Goal: Task Accomplishment & Management: Manage account settings

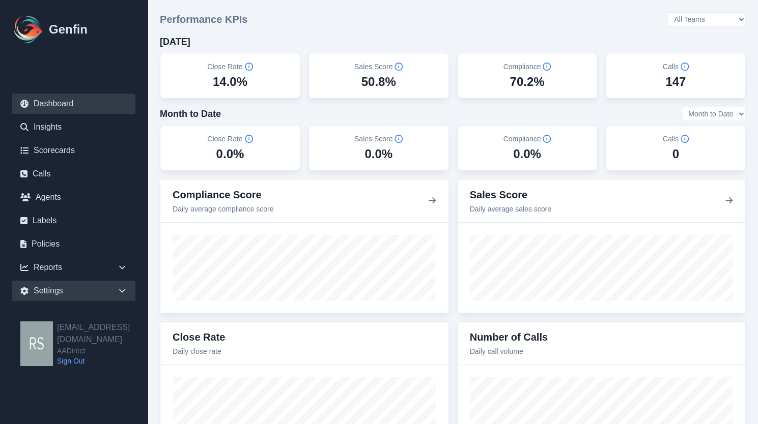
click at [86, 287] on div "Settings" at bounding box center [73, 291] width 123 height 20
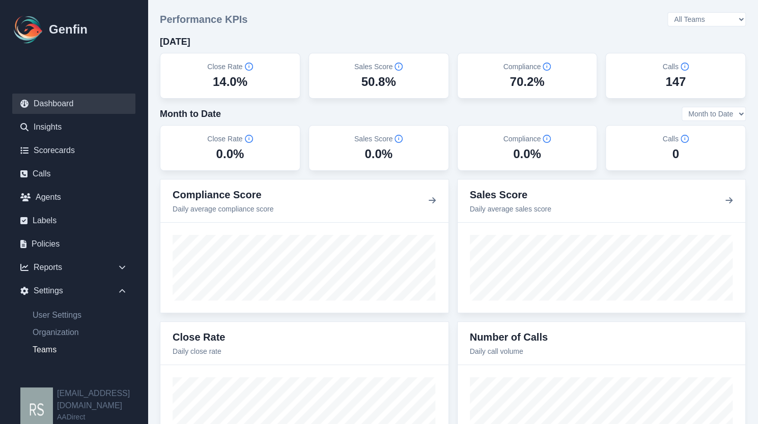
click at [43, 352] on link "Teams" at bounding box center [79, 350] width 111 height 12
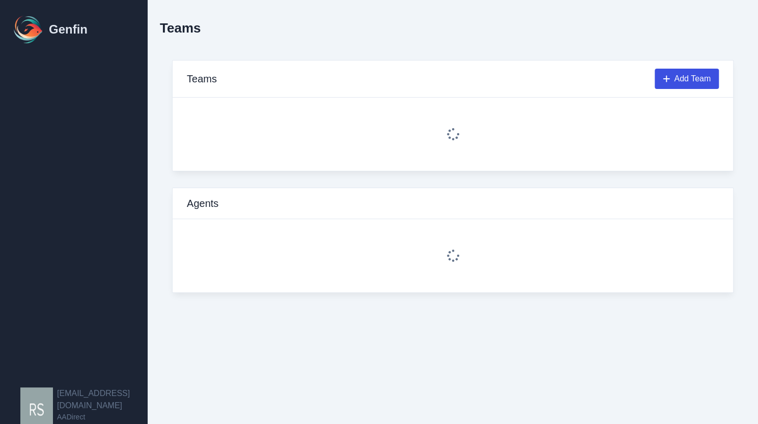
select select "2"
select select "4"
select select "2"
select select "3"
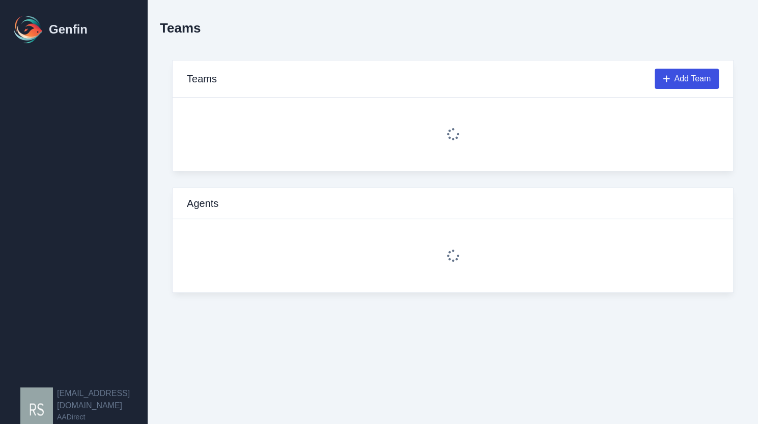
select select "4"
select select "2"
select select "3"
select select "4"
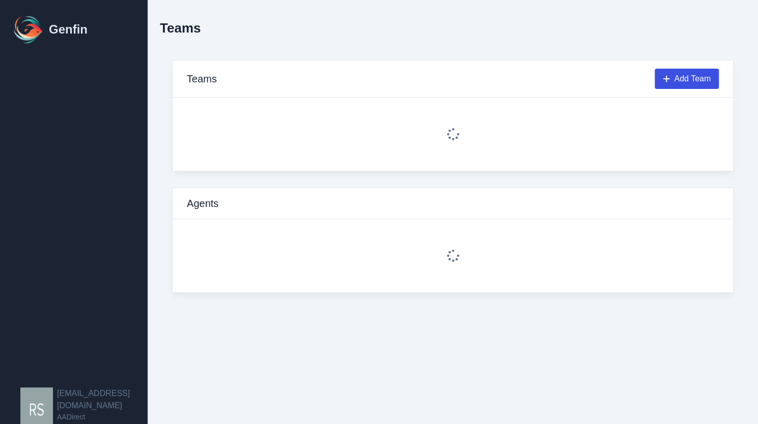
select select "4"
select select "3"
select select "4"
select select "3"
select select "2"
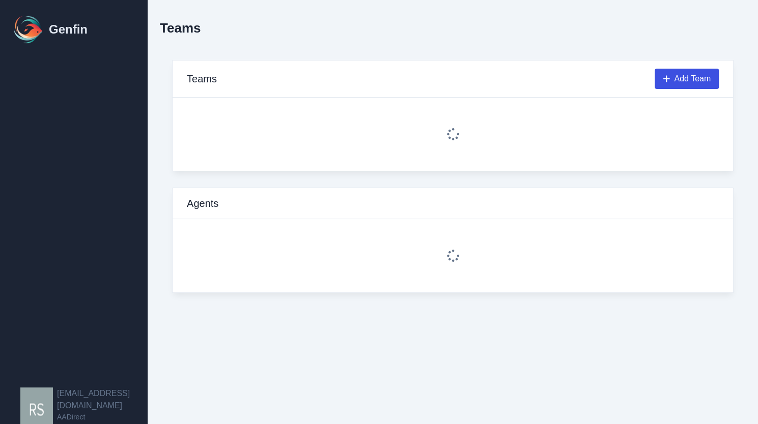
select select "3"
select select "2"
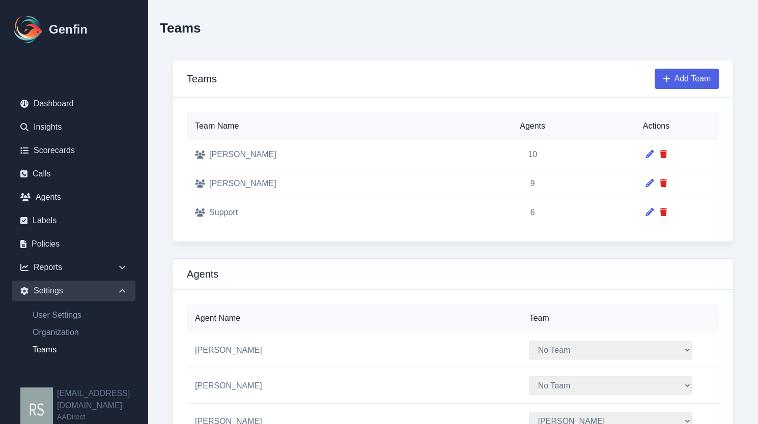
click at [673, 81] on button "Add Team" at bounding box center [686, 79] width 64 height 20
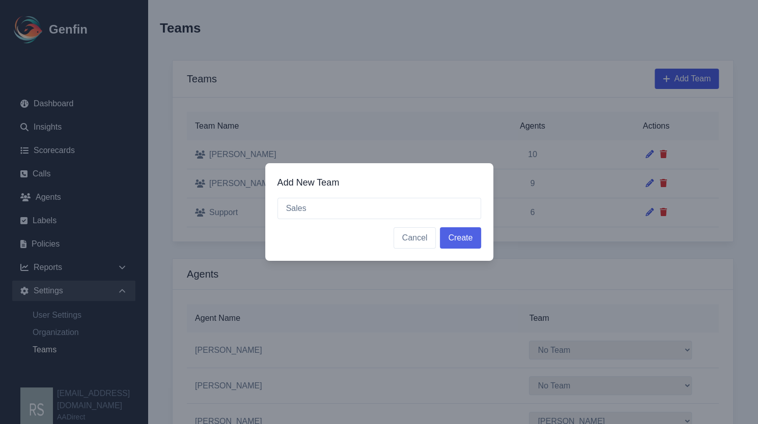
type input "Sales"
click at [451, 242] on button "Create" at bounding box center [460, 237] width 41 height 21
select select "2"
select select "4"
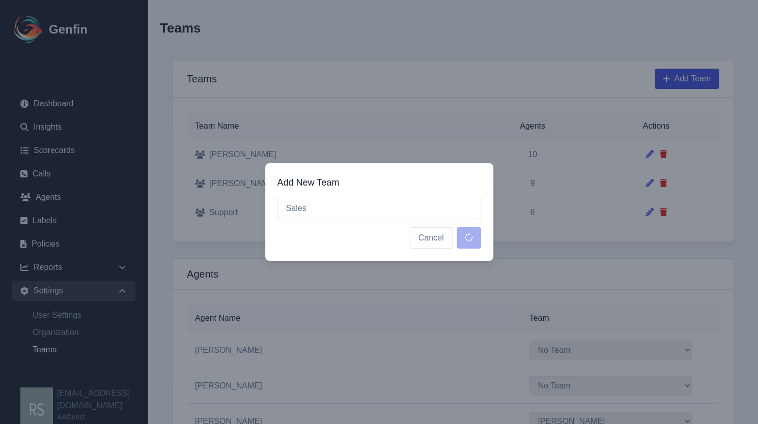
select select "2"
select select "3"
select select "4"
select select "2"
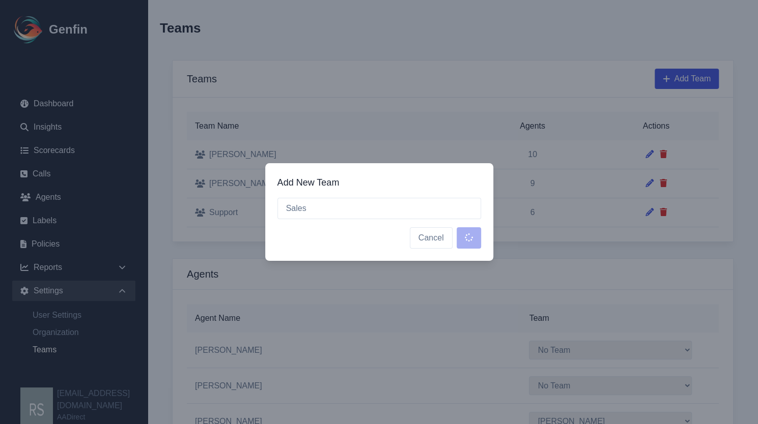
select select "3"
select select "4"
select select "3"
select select "4"
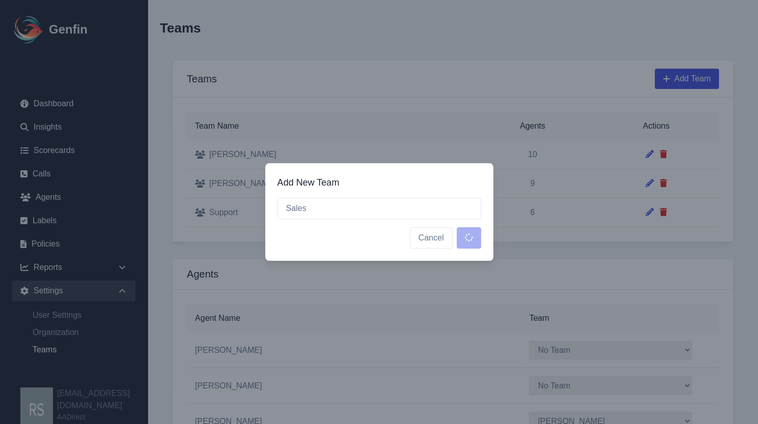
select select "3"
select select "2"
select select "3"
select select "2"
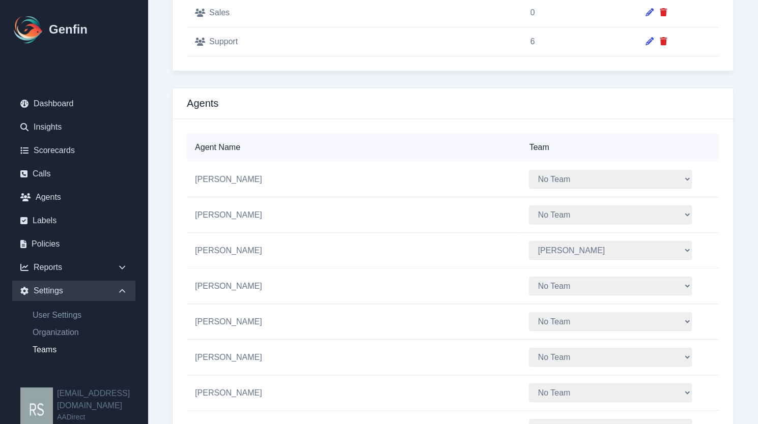
scroll to position [220, 0]
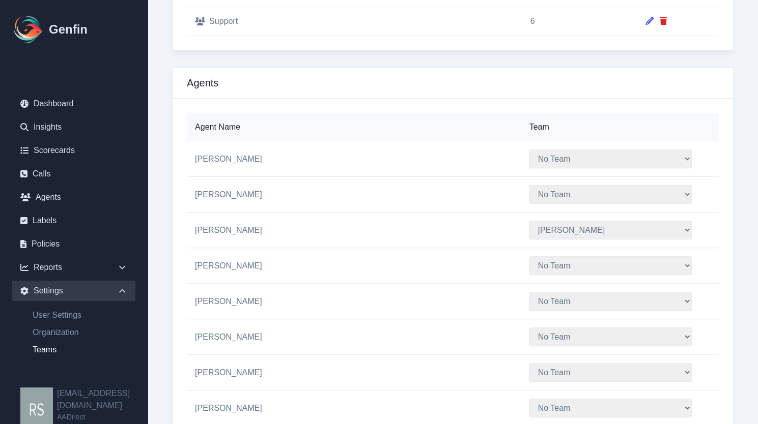
click at [555, 234] on select "No Team [PERSON_NAME] Support" at bounding box center [610, 230] width 163 height 19
click at [457, 223] on td "[PERSON_NAME]" at bounding box center [354, 231] width 334 height 36
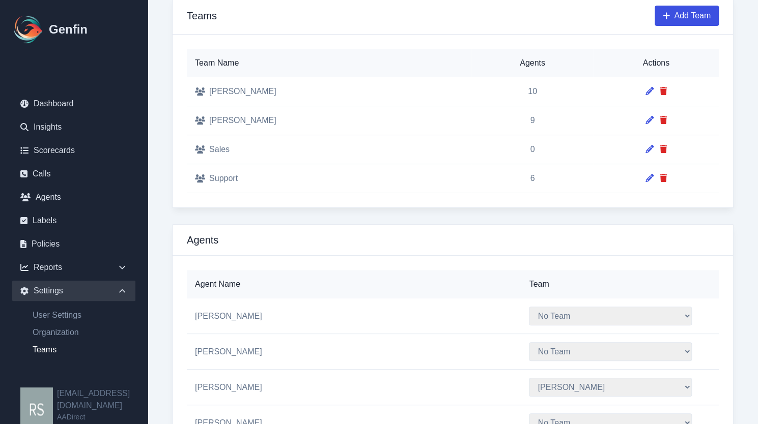
scroll to position [66, 0]
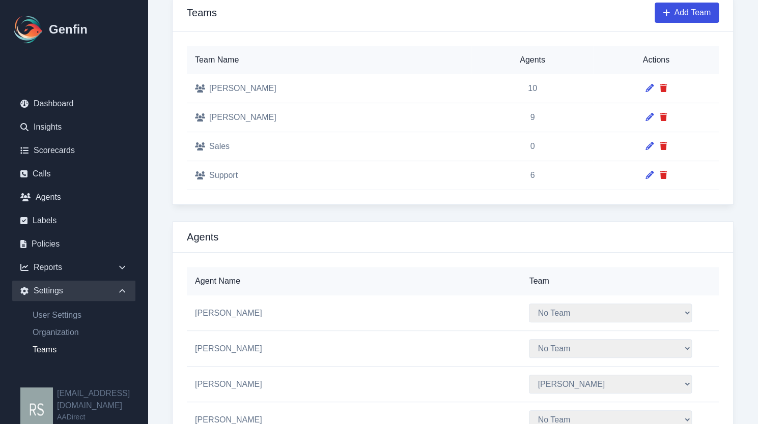
click at [627, 147] on div at bounding box center [655, 146] width 109 height 12
click at [645, 147] on icon at bounding box center [649, 146] width 8 height 8
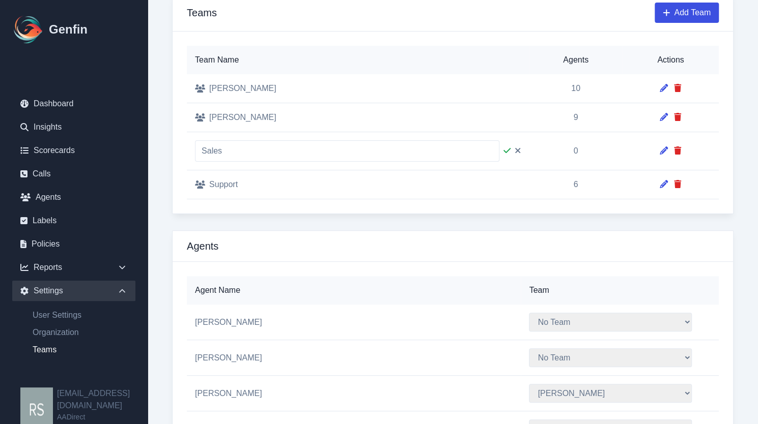
click at [515, 151] on icon at bounding box center [517, 150] width 5 height 5
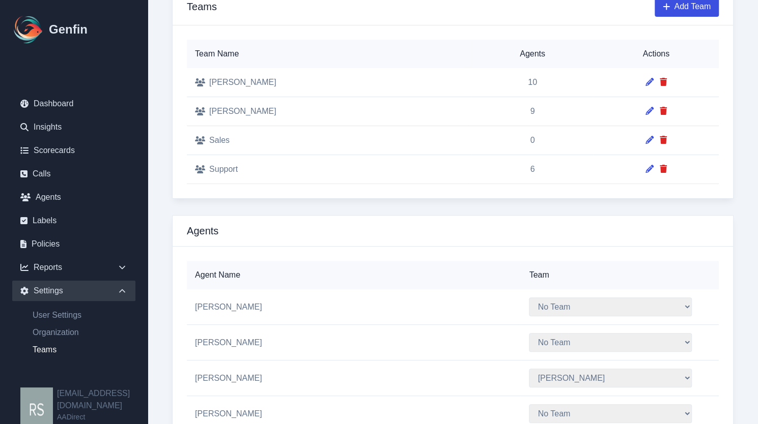
scroll to position [73, 0]
click at [70, 148] on link "Scorecards" at bounding box center [73, 150] width 123 height 20
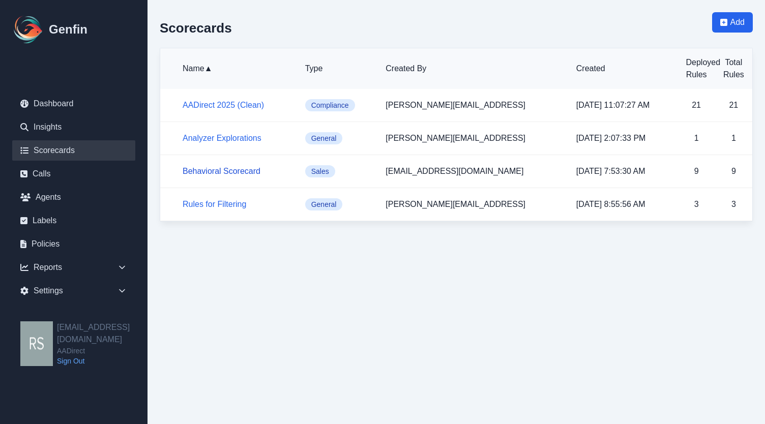
click at [251, 170] on link "Behavioral Scorecard" at bounding box center [222, 171] width 78 height 9
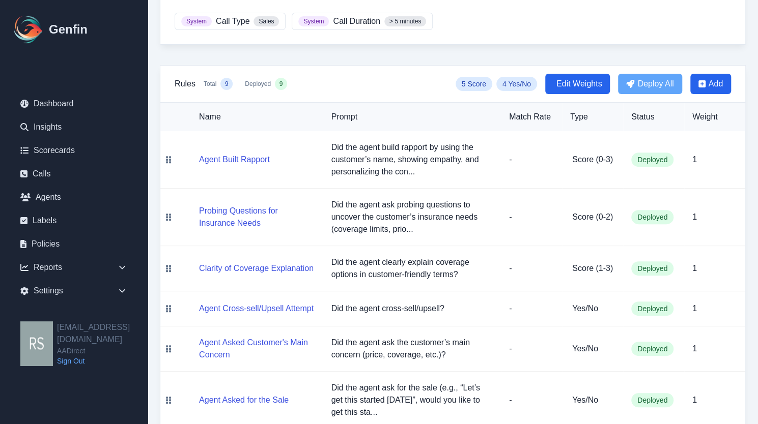
scroll to position [135, 0]
click at [238, 153] on button "Agent Built Rapport" at bounding box center [234, 159] width 71 height 12
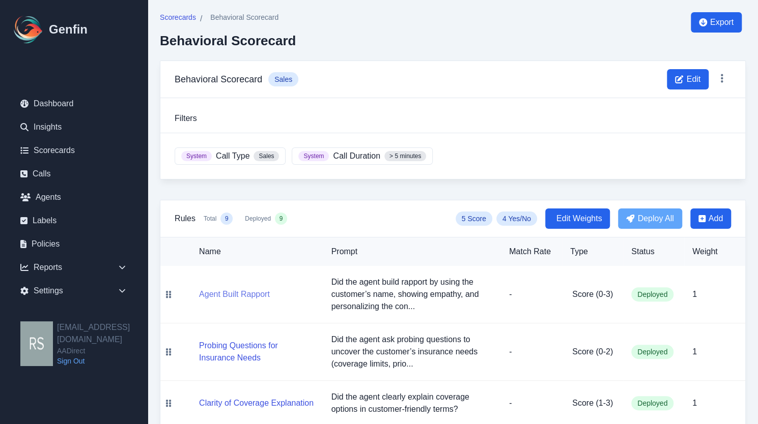
select select "Score"
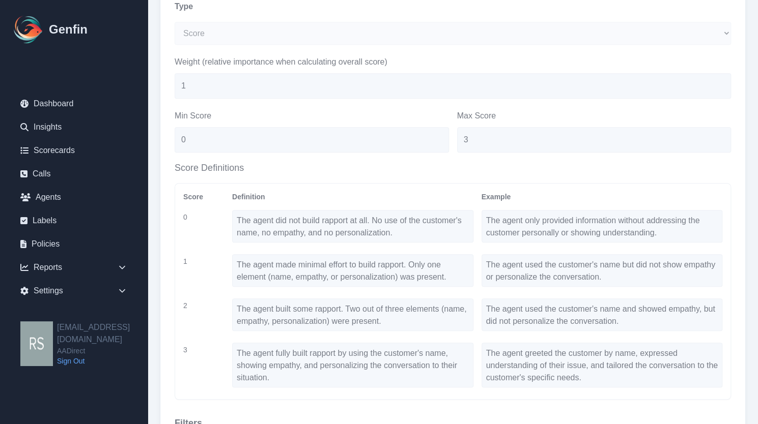
scroll to position [327, 0]
